Goal: Transaction & Acquisition: Purchase product/service

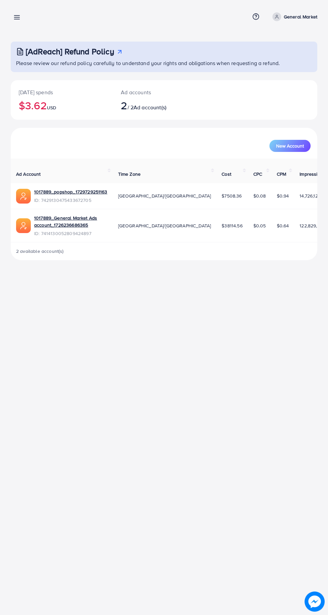
click at [17, 16] on line at bounding box center [16, 16] width 5 height 0
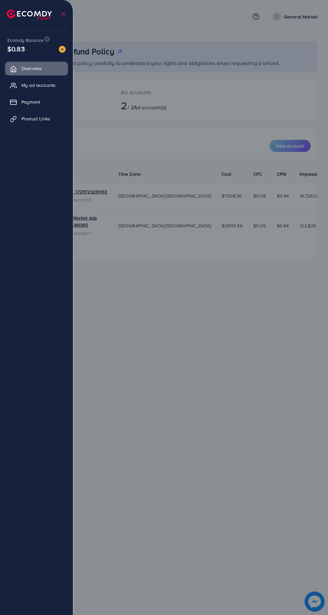
click at [11, 18] on img at bounding box center [29, 14] width 45 height 10
click at [62, 57] on div "Ecomdy Balance $0.83" at bounding box center [36, 45] width 62 height 28
click at [62, 49] on img at bounding box center [62, 49] width 7 height 7
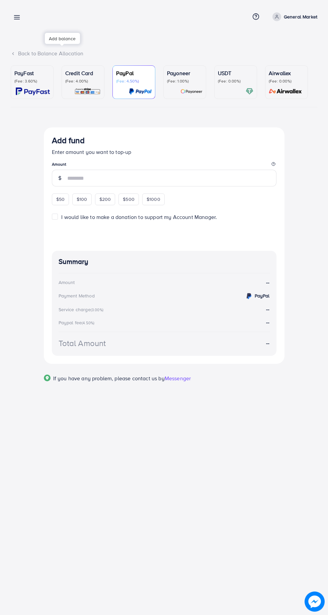
click at [232, 83] on p "(Fee: 0.00%)" at bounding box center [236, 80] width 36 height 5
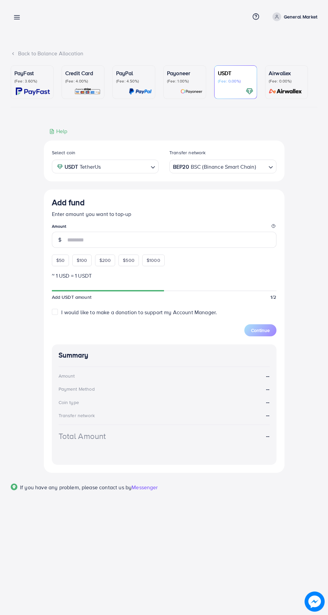
click at [232, 169] on div "BEP20 BSC (Binance Smart Chain)" at bounding box center [219, 166] width 95 height 12
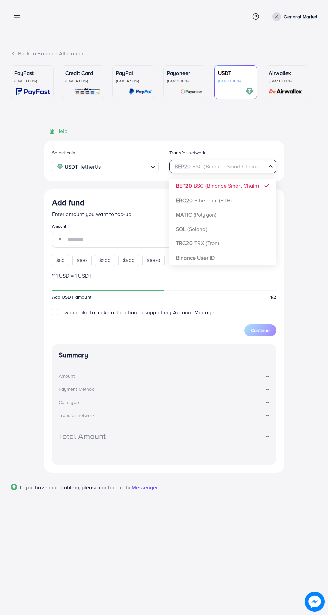
click at [207, 261] on div "Select coin USDT TetherUs Loading... Transfer network BEP20 BSC (Binance Smart …" at bounding box center [164, 306] width 241 height 332
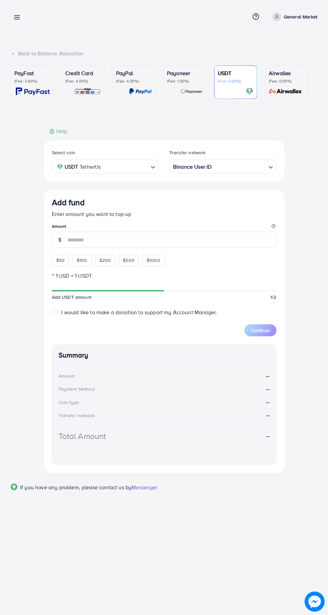
click at [128, 261] on span "$500" at bounding box center [129, 260] width 12 height 7
type input "***"
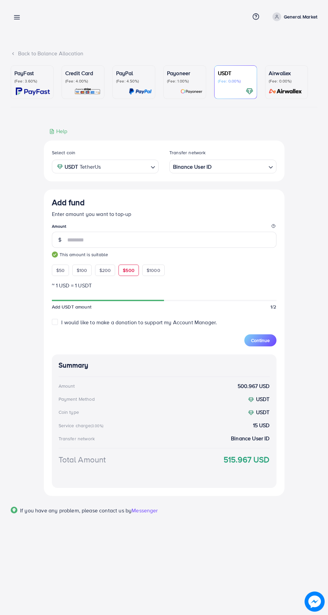
click at [265, 342] on span "Continue" at bounding box center [260, 340] width 19 height 7
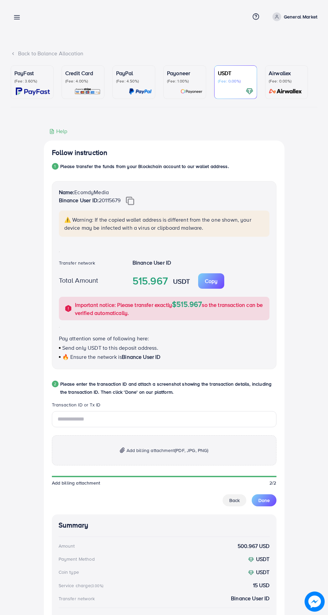
click at [217, 283] on p "Copy" at bounding box center [211, 281] width 13 height 8
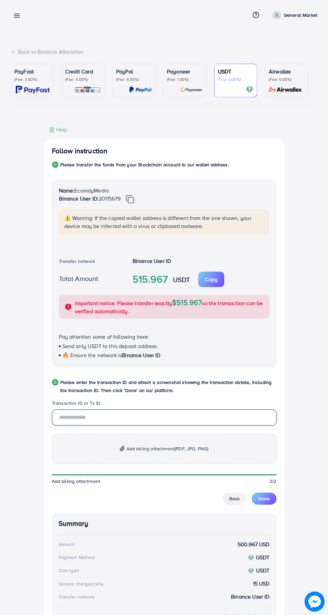
click at [149, 418] on input "text" at bounding box center [164, 417] width 225 height 16
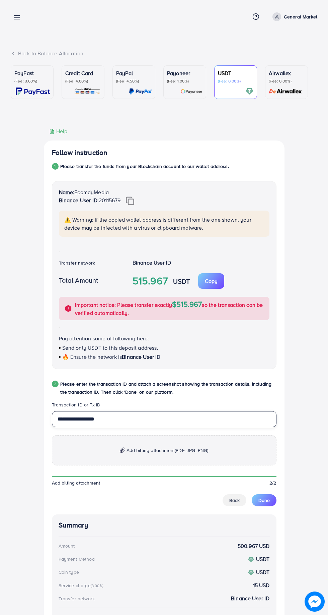
type input "**********"
click at [179, 447] on span "Add billing attachment (PDF, JPG, PNG)" at bounding box center [168, 450] width 82 height 8
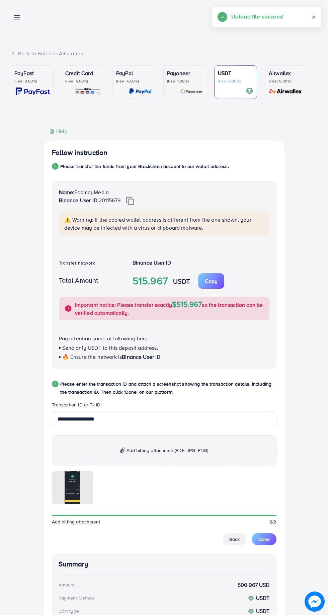
click at [264, 540] on span "Done" at bounding box center [264, 539] width 11 height 7
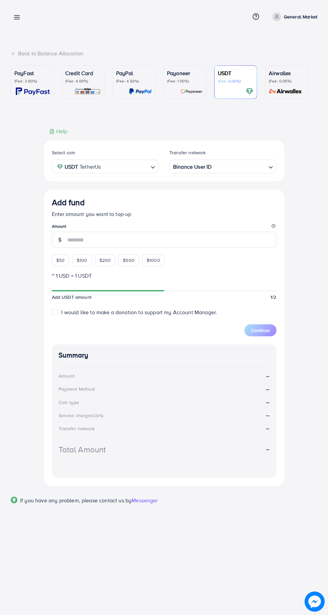
click at [13, 18] on link at bounding box center [16, 17] width 10 height 8
